Goal: Communication & Community: Answer question/provide support

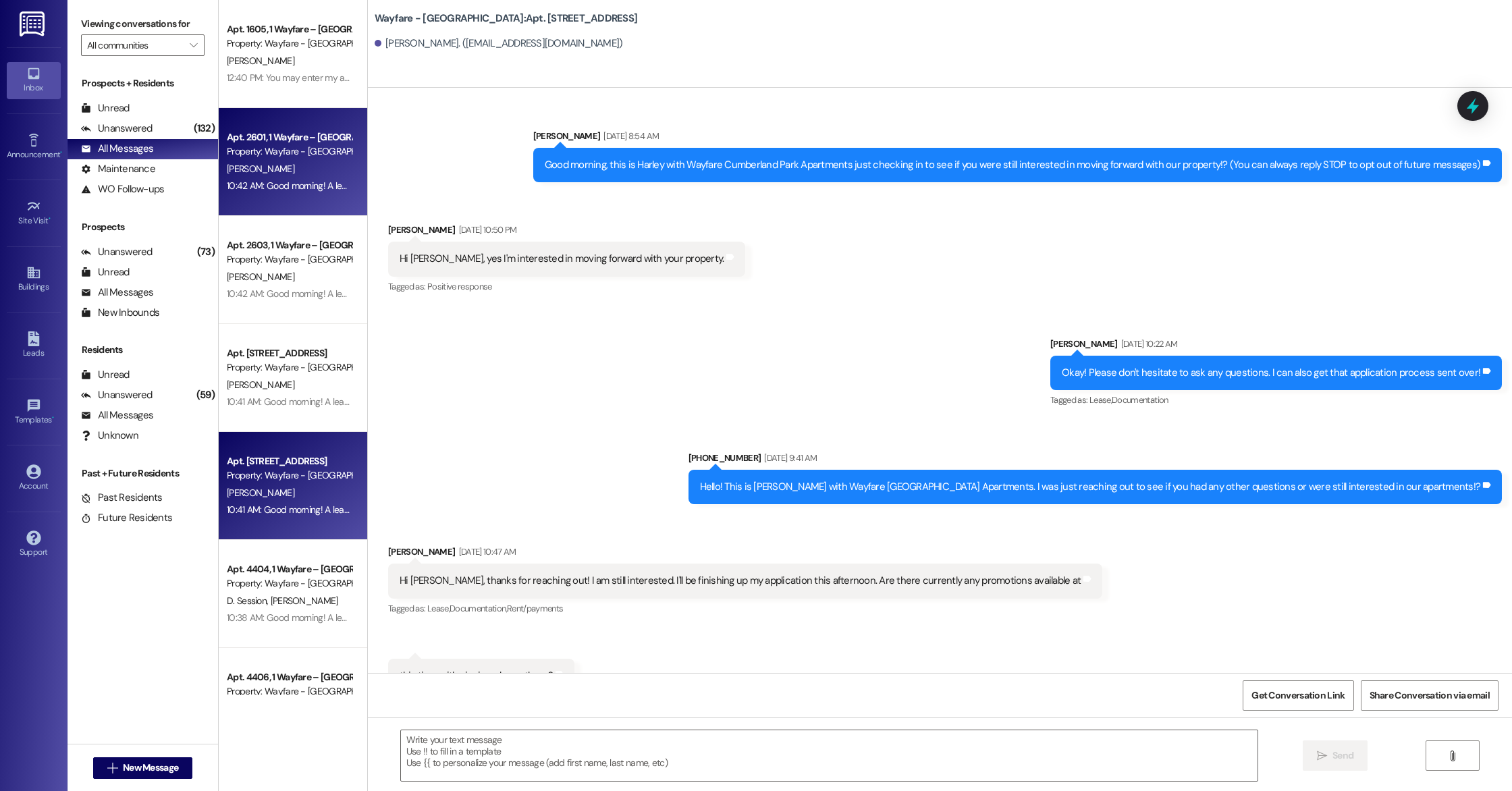
scroll to position [7695, 0]
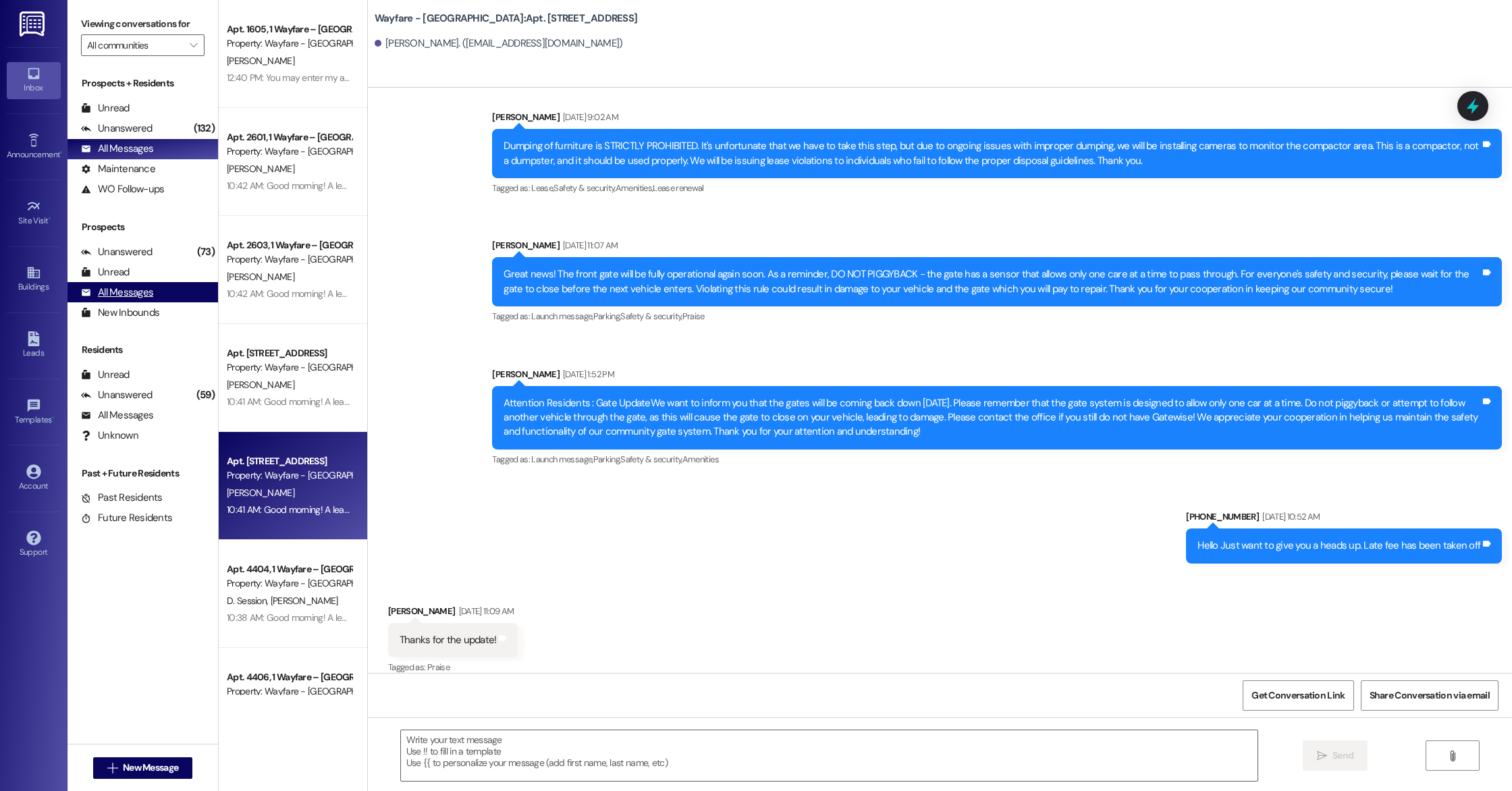
click at [127, 297] on div "All Messages" at bounding box center [117, 292] width 72 height 14
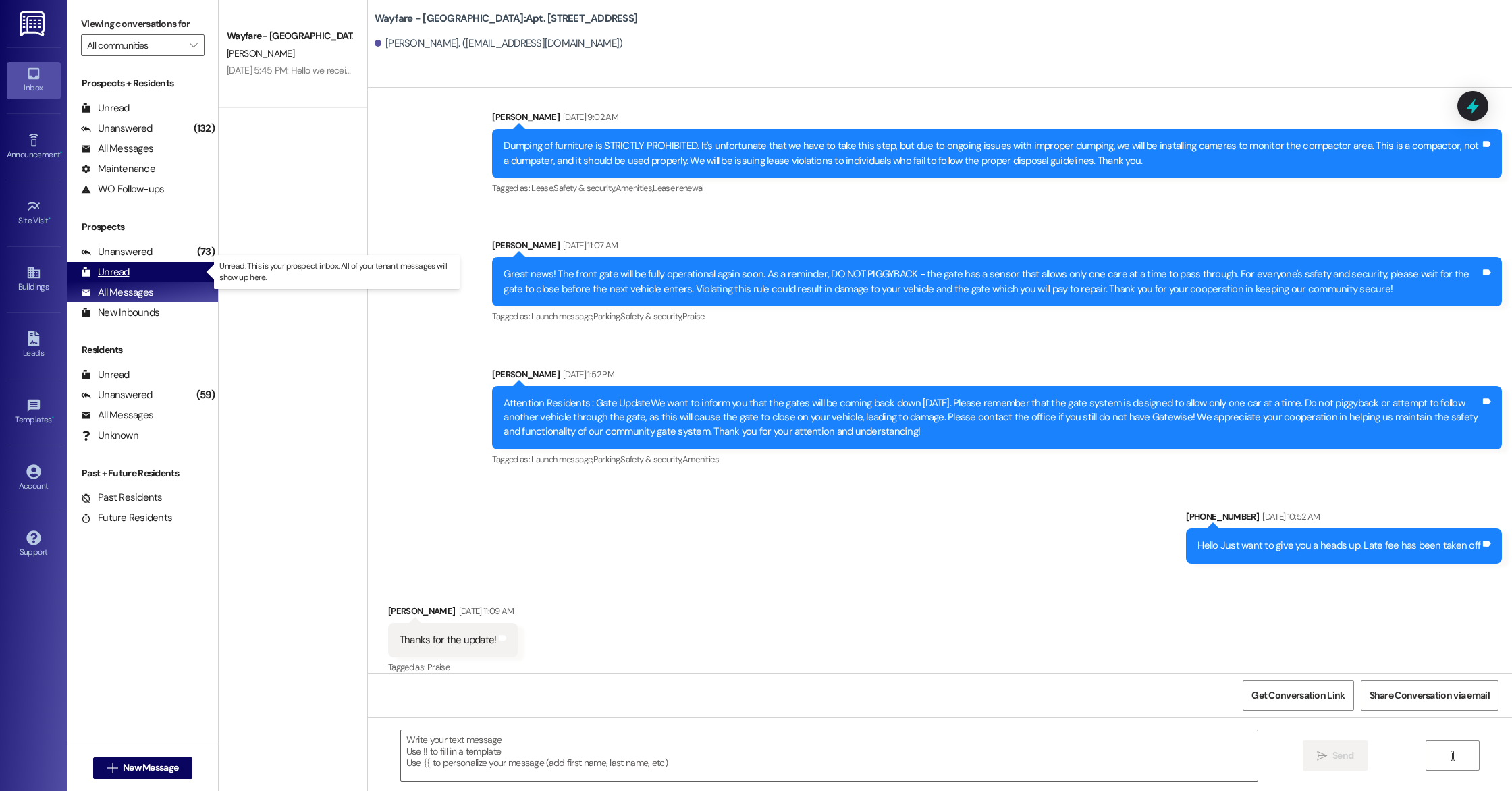
click at [119, 275] on div "Unread" at bounding box center [106, 272] width 49 height 14
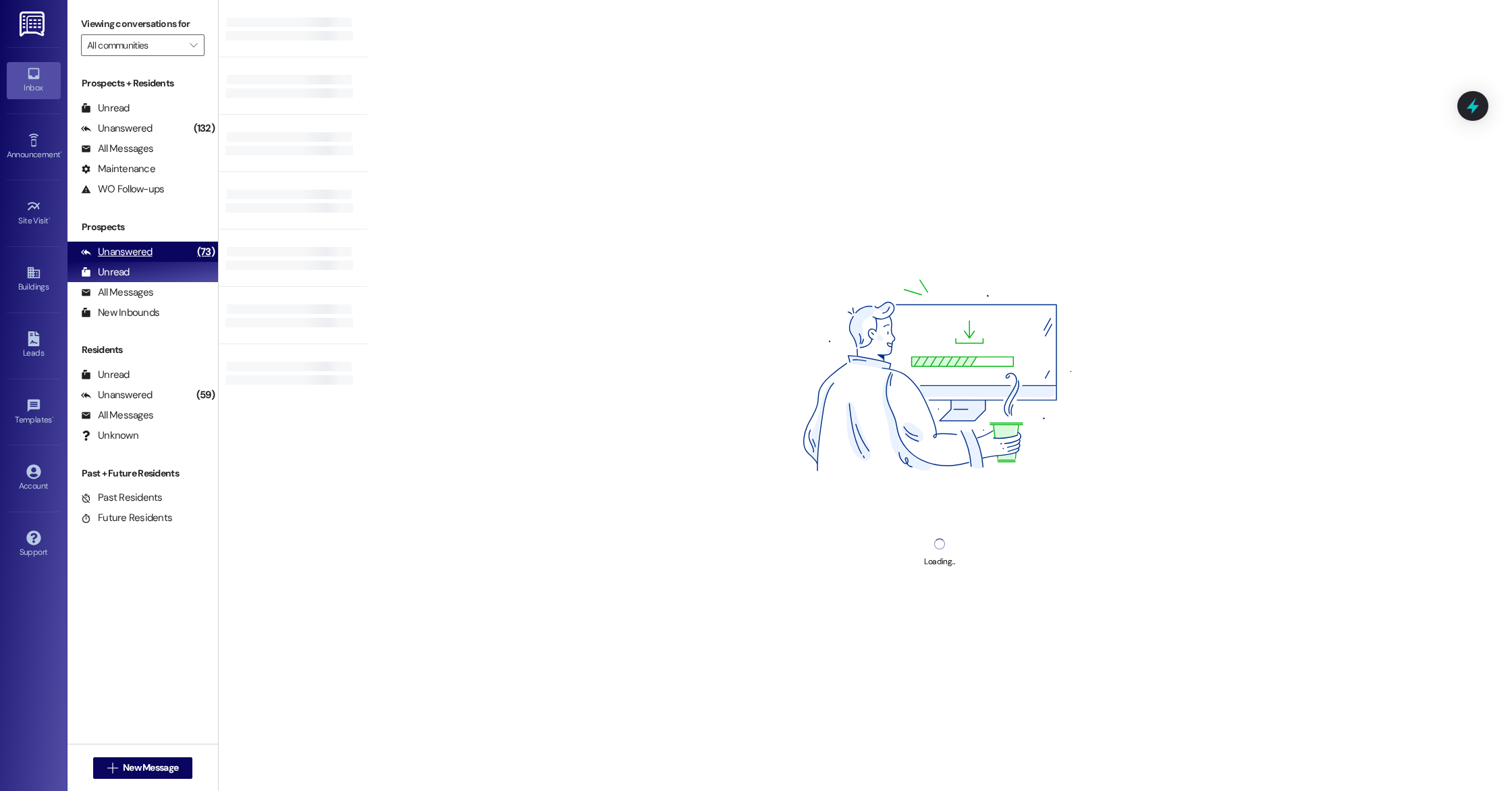
click at [107, 243] on div "Unanswered (73)" at bounding box center [143, 252] width 151 height 20
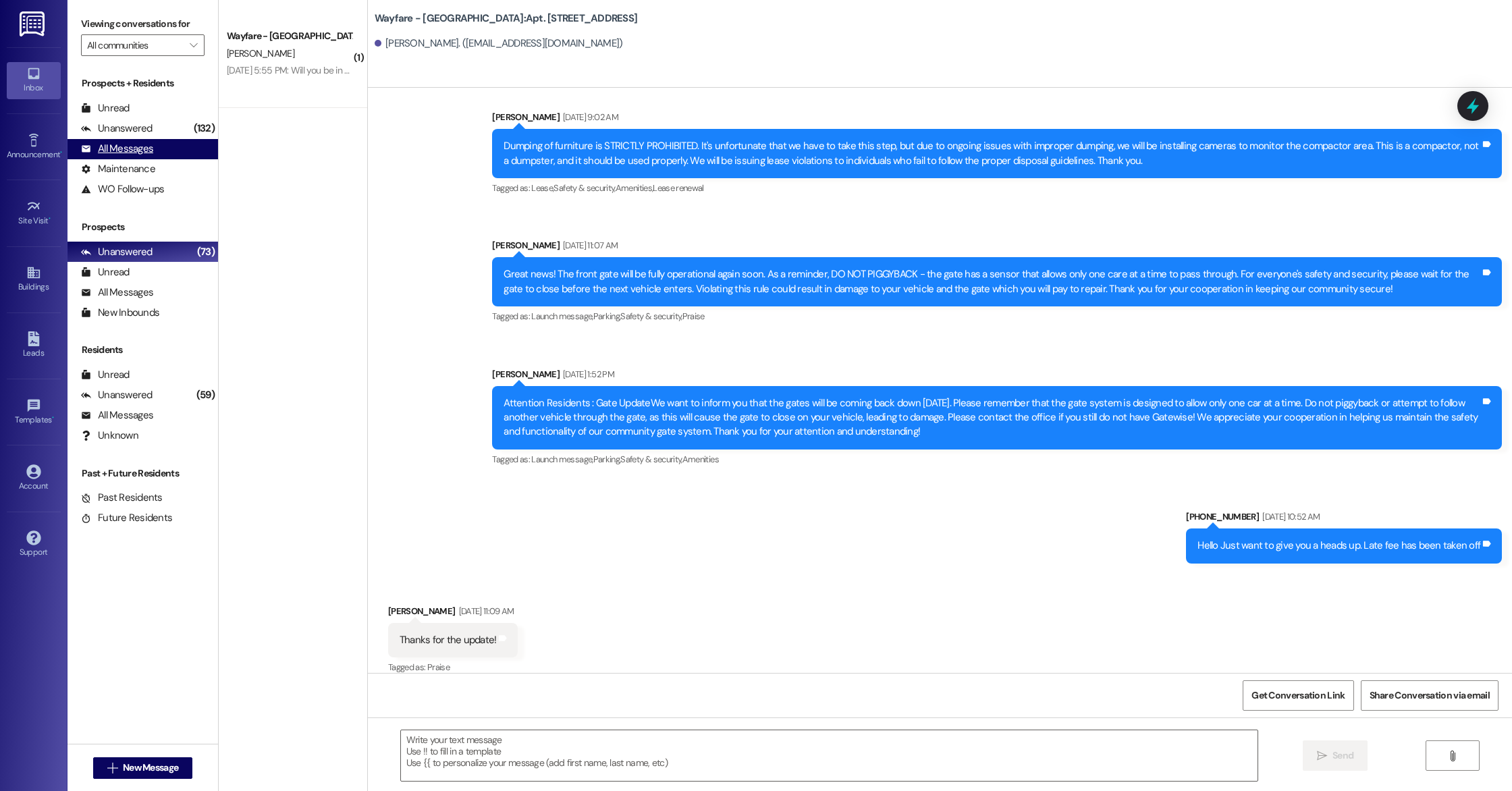
click at [118, 150] on div "All Messages" at bounding box center [117, 149] width 72 height 14
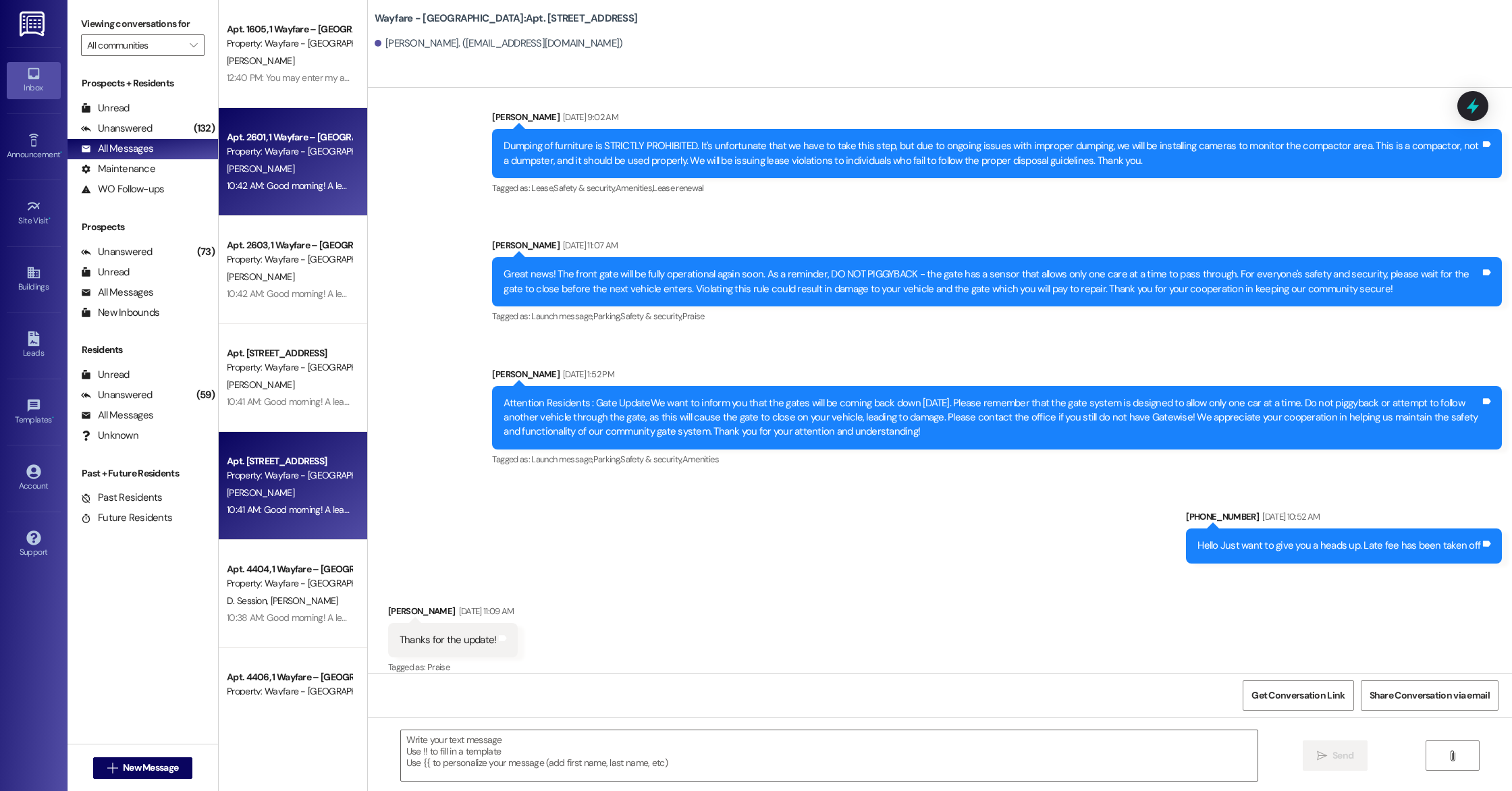
click at [298, 153] on div "Property: Wayfare - [GEOGRAPHIC_DATA]" at bounding box center [289, 151] width 125 height 14
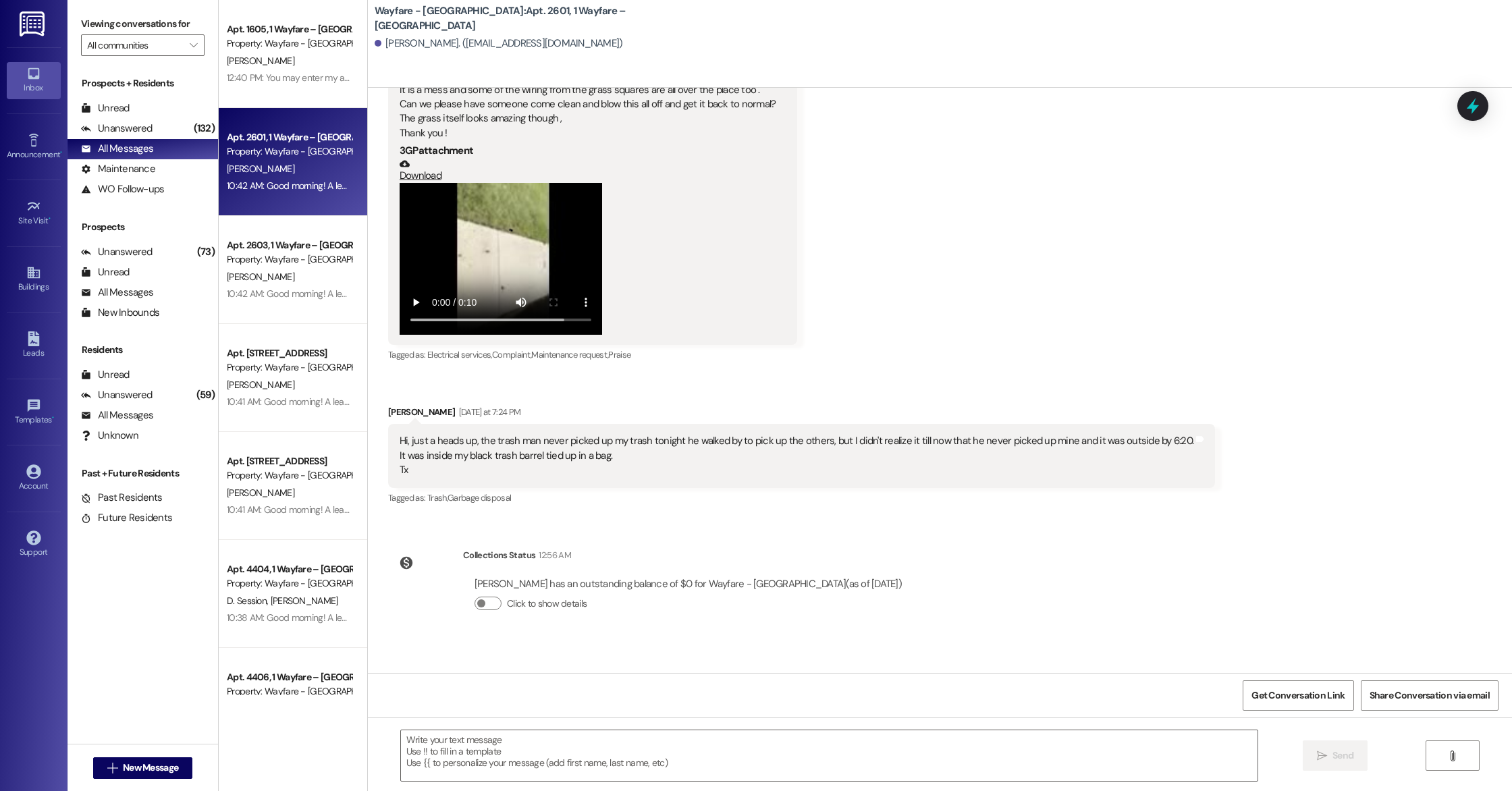
scroll to position [18172, 0]
